Goal: Check status: Check status

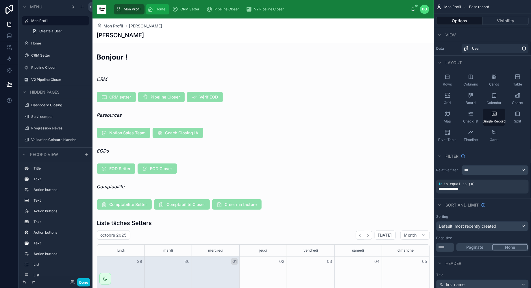
click at [163, 10] on span "Home" at bounding box center [161, 9] width 10 height 5
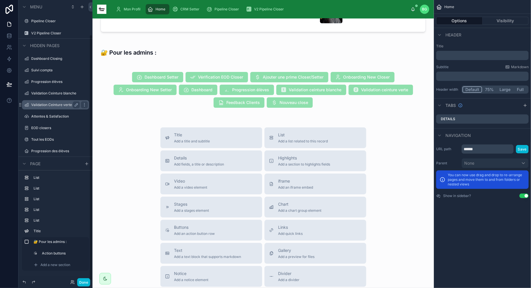
scroll to position [40, 0]
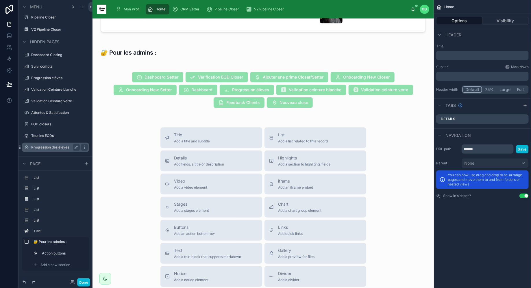
click at [54, 149] on div "Progression des élèves" at bounding box center [55, 147] width 49 height 7
click at [51, 147] on label "Progression des élèves" at bounding box center [54, 147] width 46 height 5
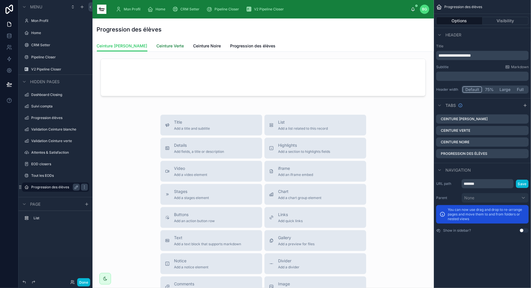
click at [157, 46] on span "Ceinture Verte" at bounding box center [170, 46] width 27 height 6
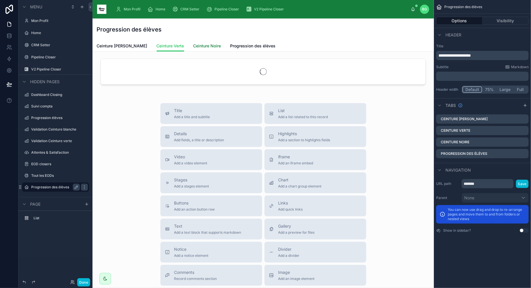
click at [193, 47] on span "Ceinture Noire" at bounding box center [207, 46] width 28 height 6
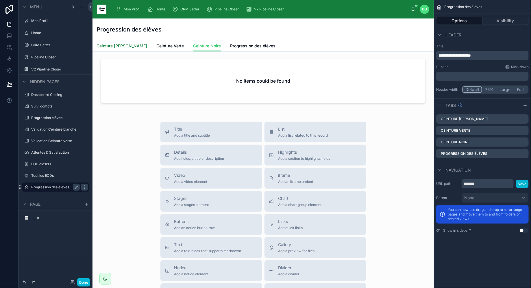
click at [113, 48] on span "Ceinture [PERSON_NAME]" at bounding box center [122, 46] width 51 height 6
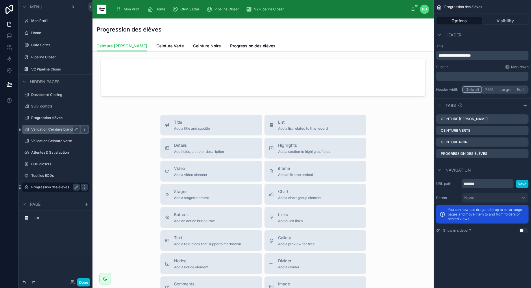
click at [54, 130] on label "Validation Ceinture blanche" at bounding box center [54, 129] width 46 height 5
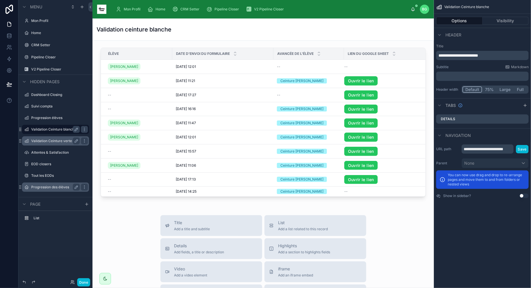
click at [68, 142] on label "Validation Ceinture verte" at bounding box center [54, 141] width 46 height 5
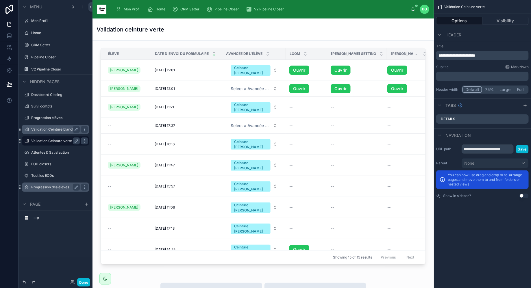
click at [55, 188] on label "Progression des élèves" at bounding box center [54, 187] width 46 height 5
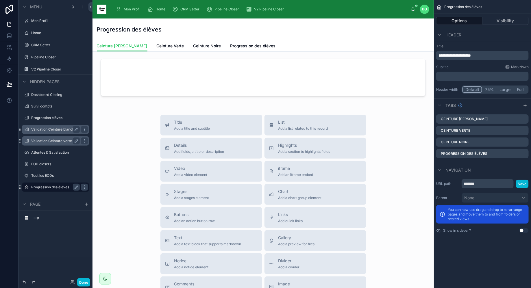
click at [242, 40] on div "Progression des élèves" at bounding box center [263, 29] width 333 height 22
click at [242, 43] on span "Progression des élèves" at bounding box center [252, 46] width 45 height 6
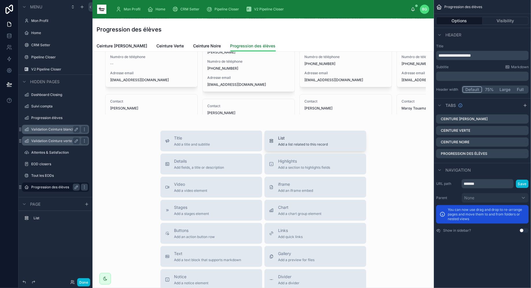
scroll to position [71, 0]
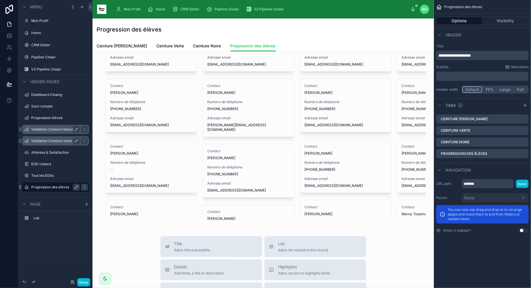
click at [329, 45] on div "Ceinture [PERSON_NAME] Ceinture Verte Ceinture Noire Progression des élèves" at bounding box center [263, 45] width 333 height 11
click at [337, 109] on div at bounding box center [263, 104] width 332 height 238
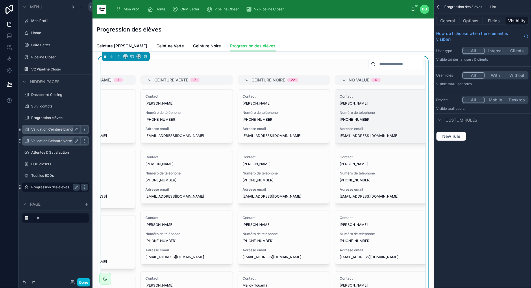
scroll to position [0, 165]
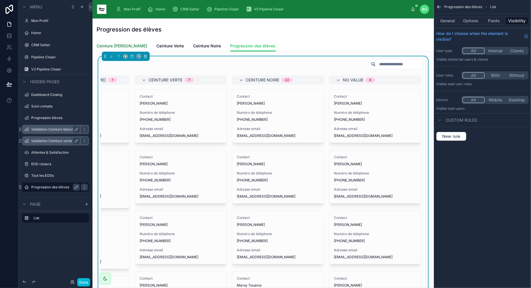
click at [113, 46] on span "Ceinture [PERSON_NAME]" at bounding box center [122, 46] width 51 height 6
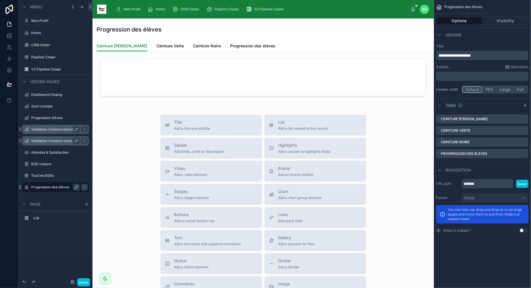
click at [113, 46] on span "Ceinture [PERSON_NAME]" at bounding box center [122, 46] width 51 height 6
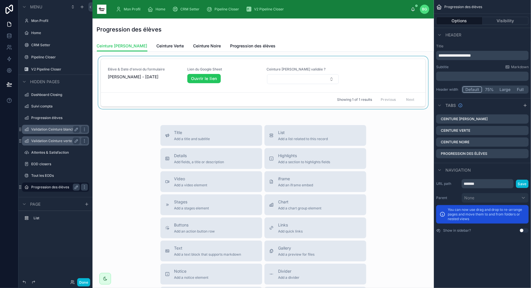
click at [301, 82] on div at bounding box center [263, 83] width 332 height 55
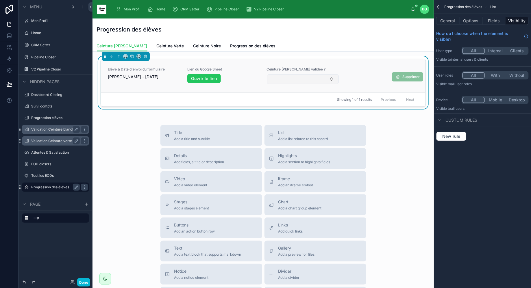
click at [301, 81] on button "Select Button" at bounding box center [303, 79] width 72 height 10
click at [224, 121] on div "Elève & Date d'envoi du formulaire [PERSON_NAME] - [DATE] Lien du Google Sheet …" at bounding box center [262, 214] width 341 height 325
click at [308, 71] on span "Ceinture [PERSON_NAME] validée ?" at bounding box center [303, 69] width 73 height 5
click at [246, 8] on icon "scrollable content" at bounding box center [249, 9] width 6 height 6
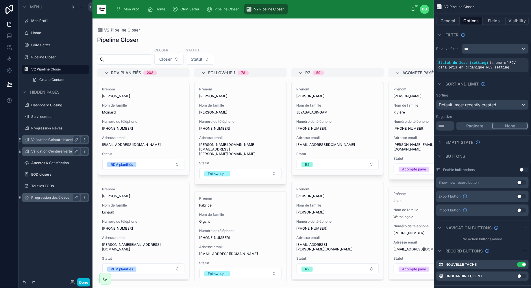
click at [267, 44] on div at bounding box center [262, 153] width 341 height 270
